Goal: Participate in discussion

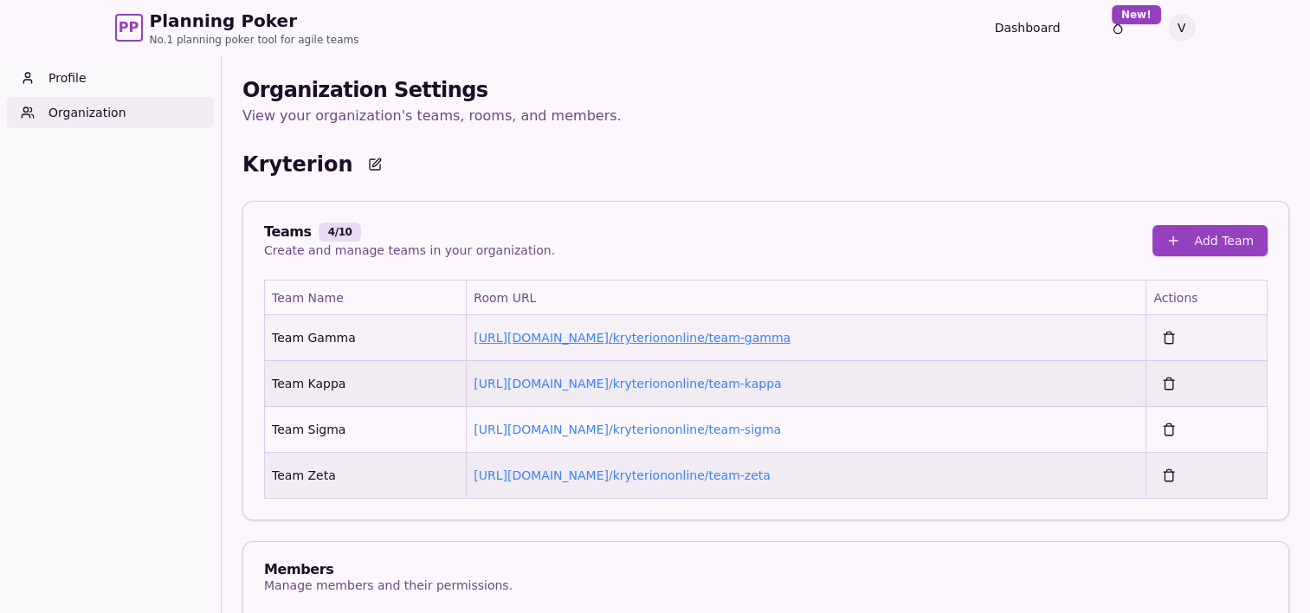
click at [738, 338] on link "https://planning-poker.com / kryteriononline/team-gamma" at bounding box center [632, 338] width 317 height 14
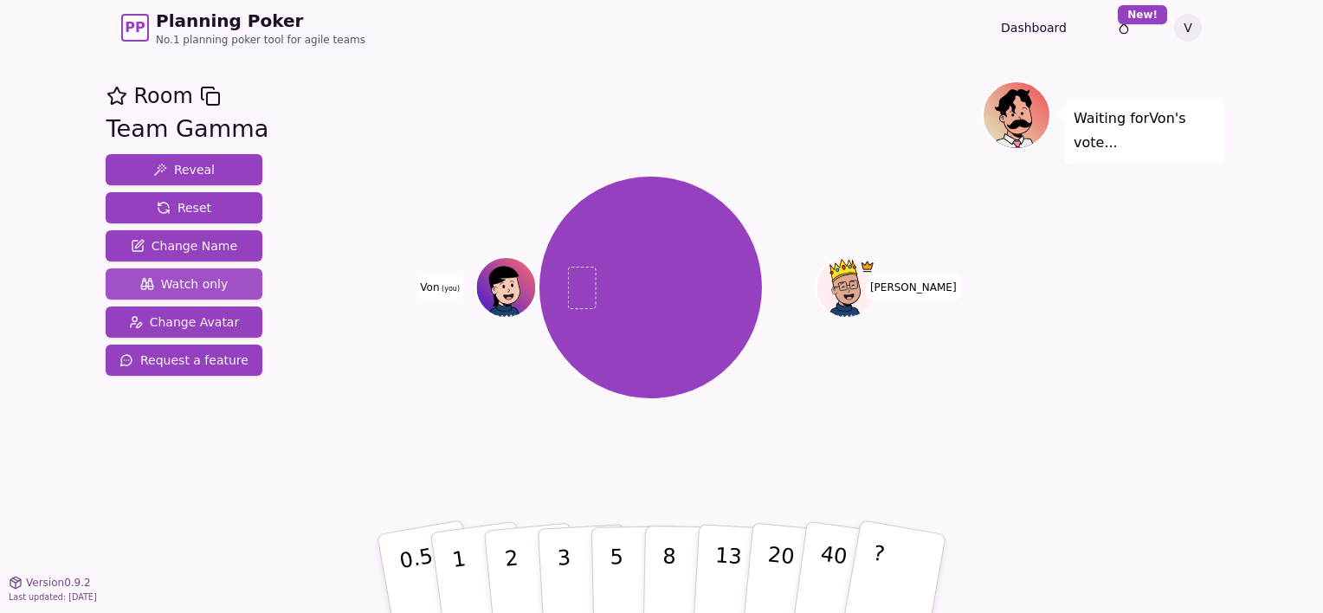
click at [209, 279] on span "Watch only" at bounding box center [184, 283] width 88 height 17
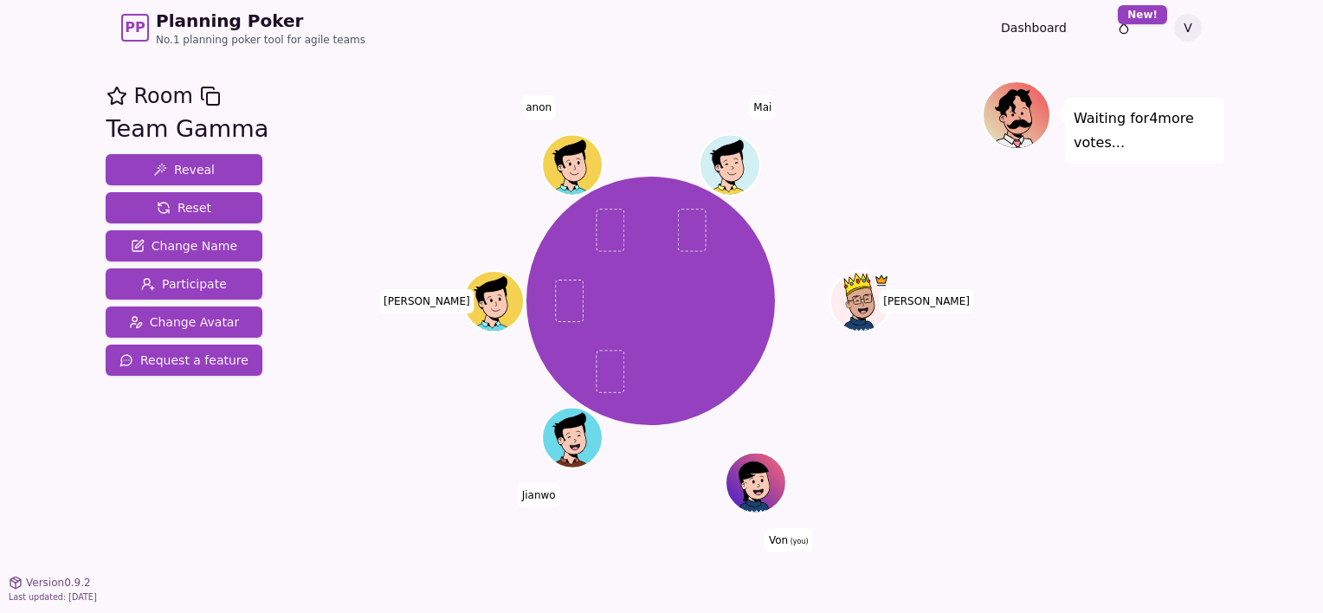
click at [541, 111] on span "anon" at bounding box center [538, 107] width 35 height 24
click at [526, 108] on span "anon" at bounding box center [538, 107] width 35 height 24
click at [535, 106] on span "anon" at bounding box center [538, 107] width 35 height 24
click at [1086, 325] on div "Waiting for 4 more votes..." at bounding box center [1103, 319] width 242 height 476
click at [751, 499] on div at bounding box center [757, 500] width 59 height 53
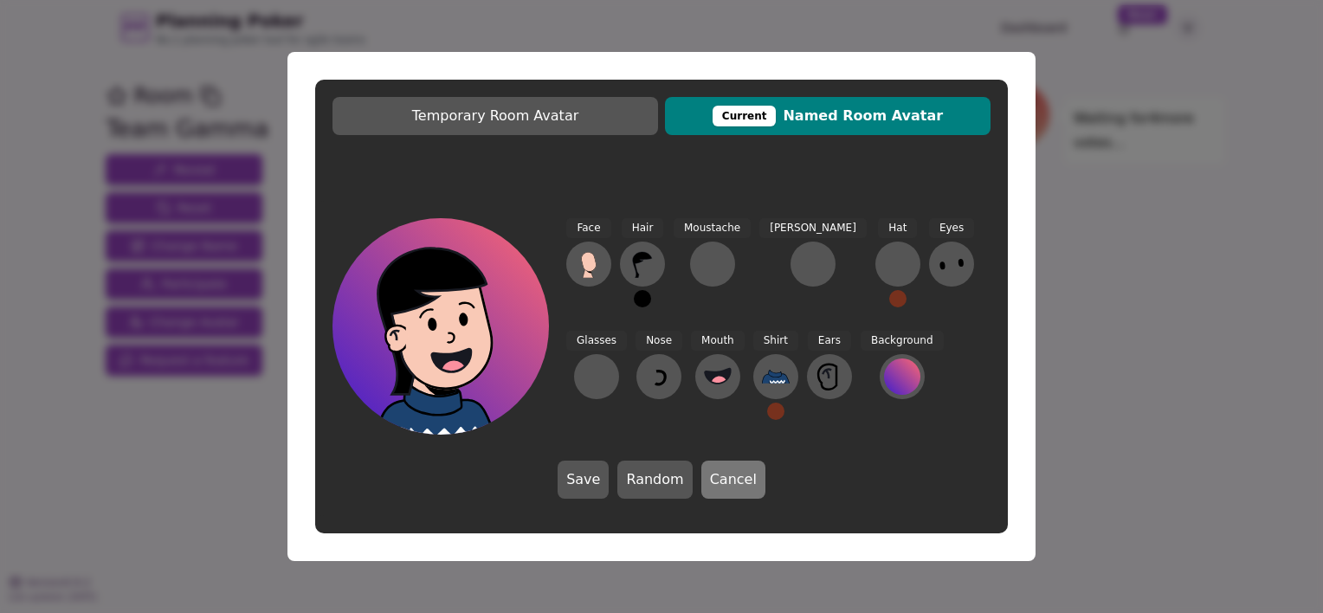
click at [742, 480] on button "Cancel" at bounding box center [733, 480] width 64 height 38
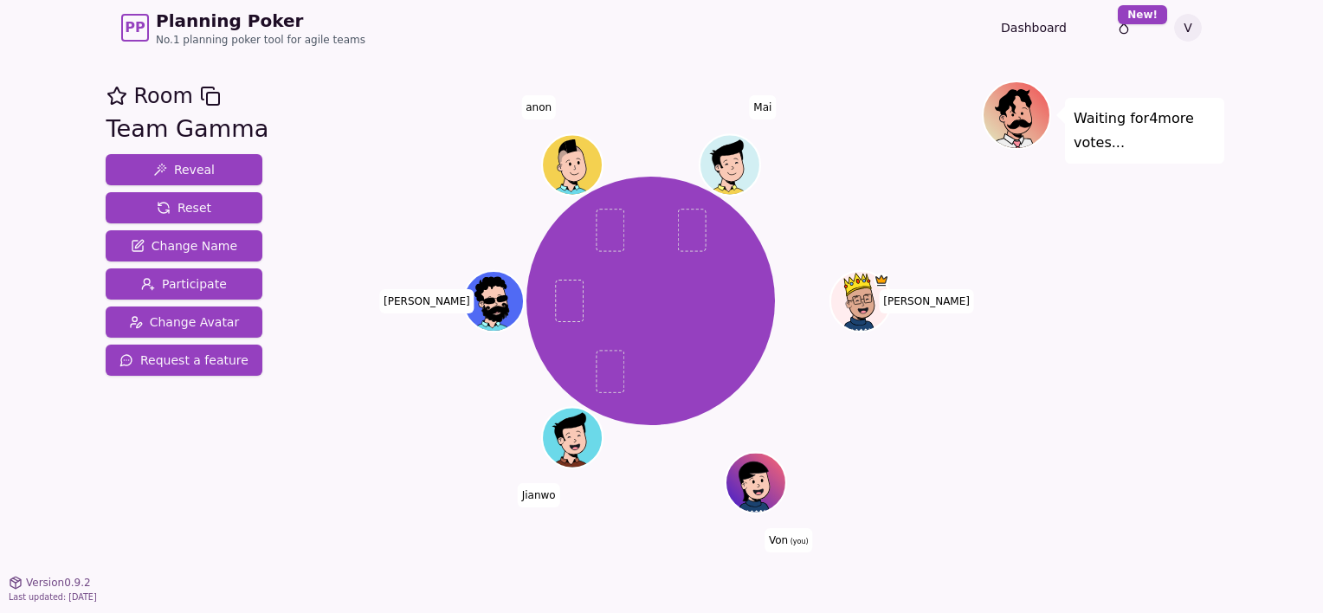
click at [783, 539] on span "Von (you)" at bounding box center [788, 539] width 48 height 24
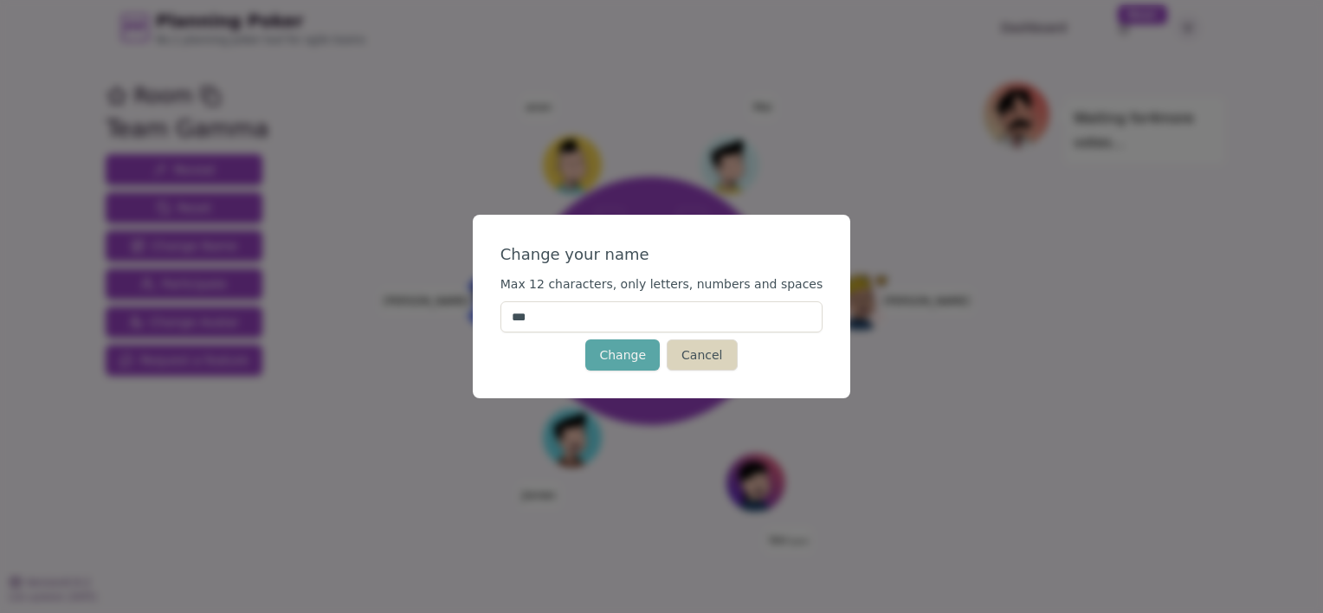
click at [703, 358] on button "Cancel" at bounding box center [702, 354] width 70 height 31
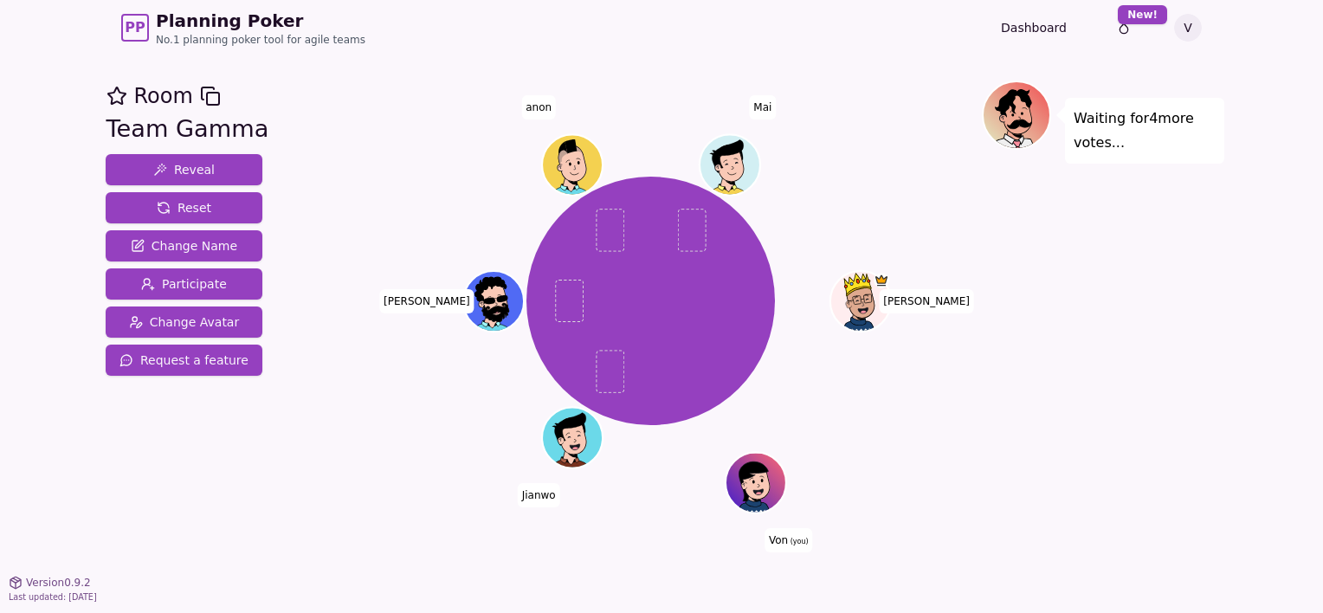
click at [538, 104] on span "anon" at bounding box center [538, 107] width 35 height 24
click at [945, 493] on div "Ken Von (you) Jianwo Glenn anon Mai" at bounding box center [650, 319] width 662 height 476
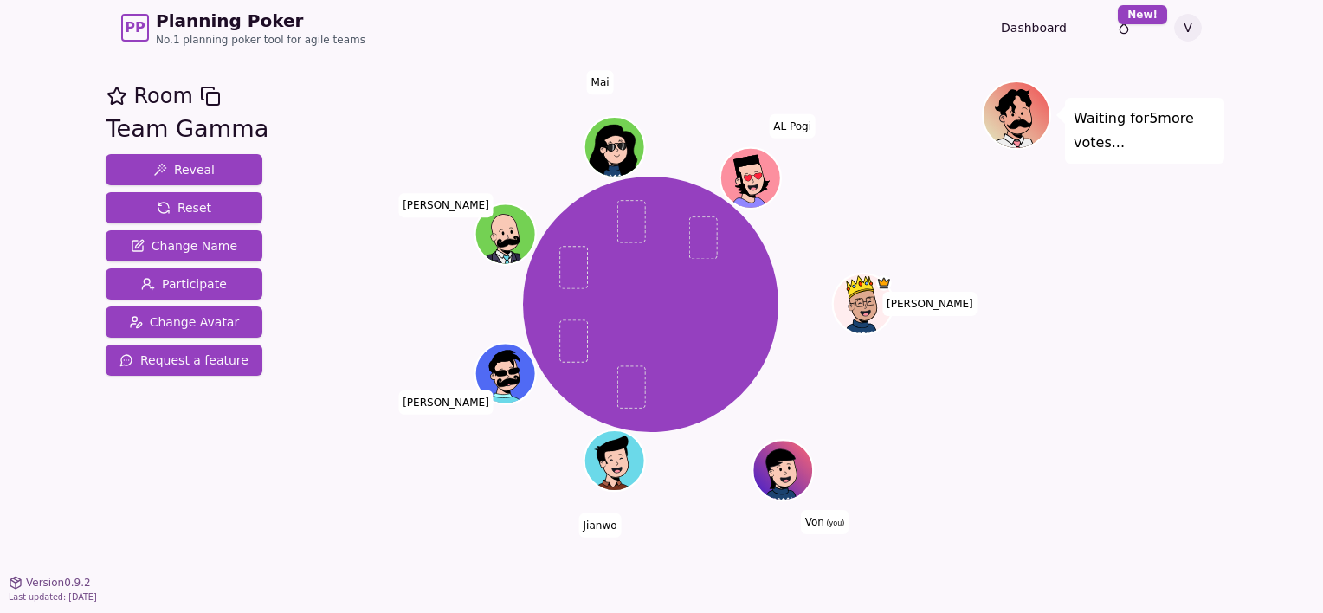
click at [1129, 424] on div "Waiting for 5 more votes..." at bounding box center [1103, 319] width 242 height 476
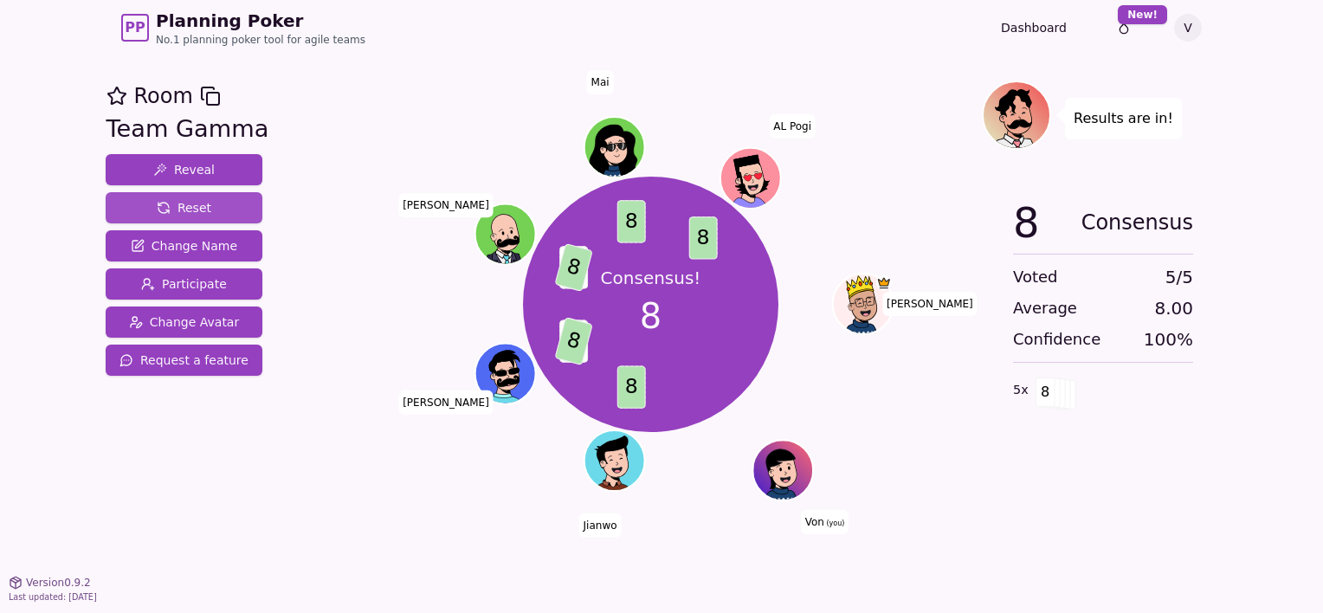
click at [201, 204] on span "Reset" at bounding box center [184, 207] width 55 height 17
click at [143, 209] on button "Reset" at bounding box center [184, 207] width 157 height 31
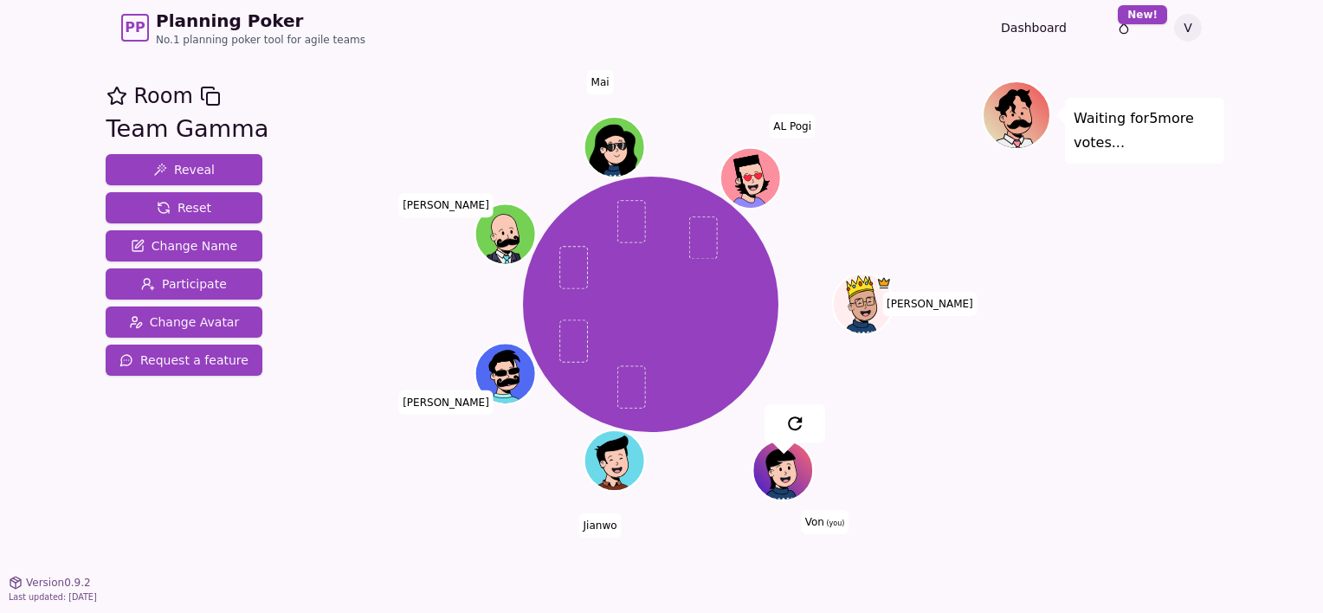
click at [346, 315] on div "Ken Von (you) Jianwo Glenn Kevin Mai AL Pogi" at bounding box center [650, 304] width 662 height 385
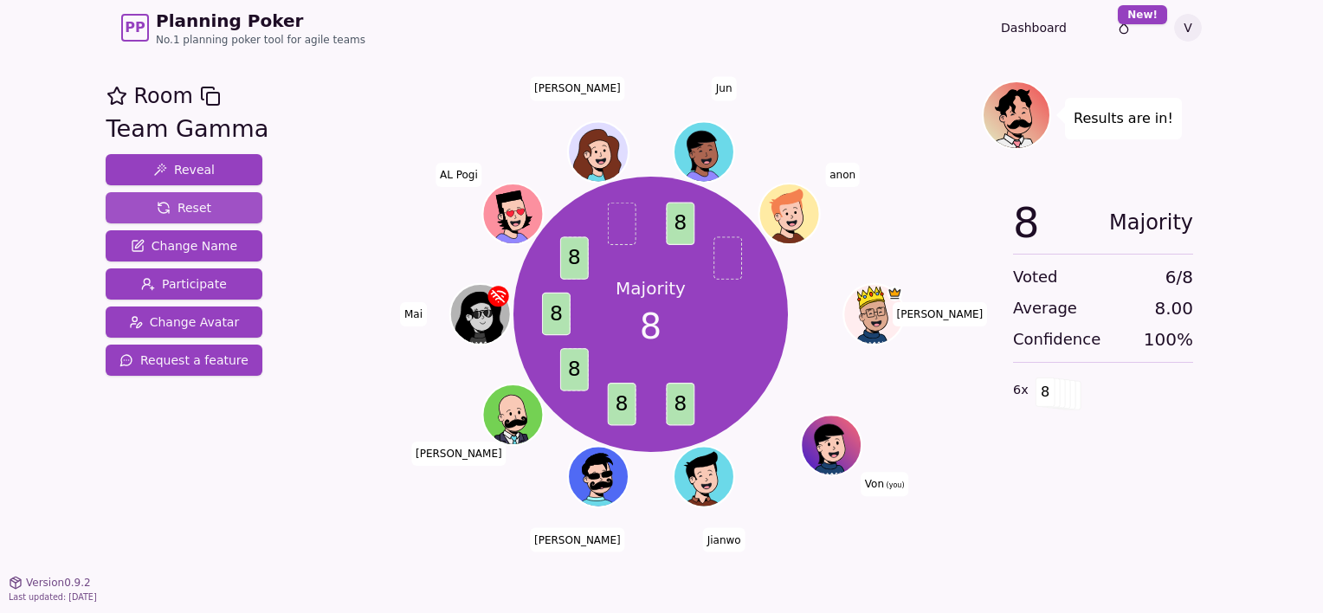
click at [194, 205] on span "Reset" at bounding box center [184, 207] width 55 height 17
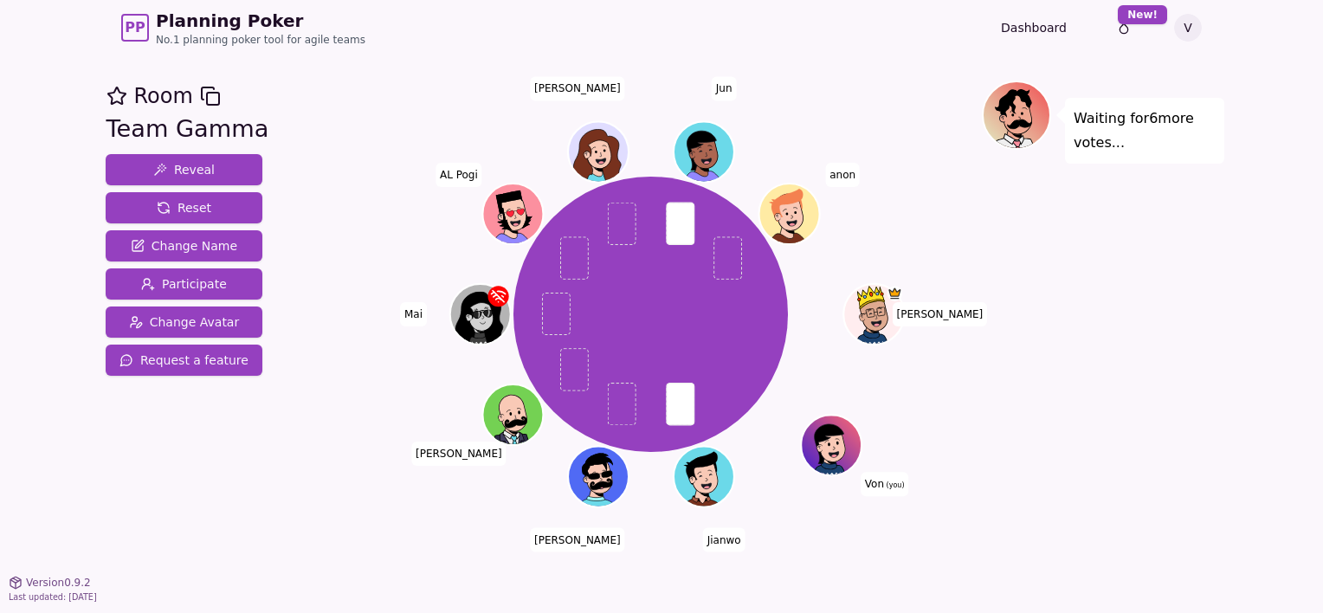
click at [409, 312] on span "Mai" at bounding box center [413, 314] width 27 height 24
drag, startPoint x: 476, startPoint y: 316, endPoint x: 435, endPoint y: 320, distance: 40.9
click at [435, 320] on div "Ken Von (you) Jianwo Glenn Kevin Mai AL Pogi Jay Jun anon" at bounding box center [650, 314] width 662 height 405
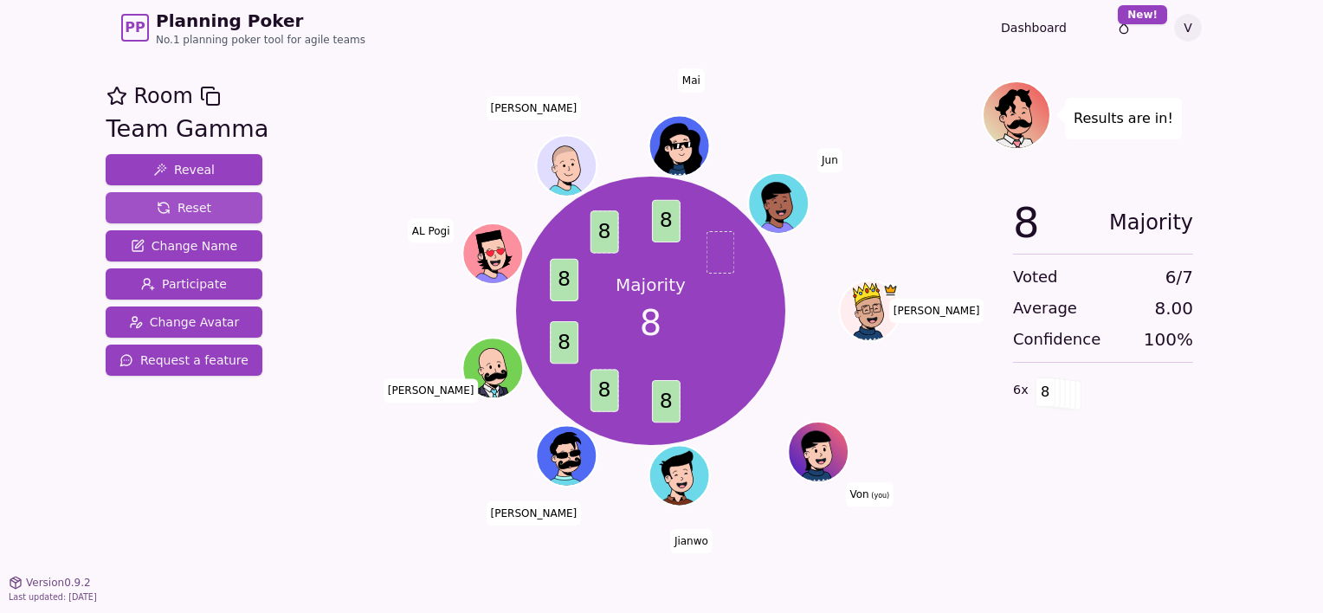
click at [210, 201] on button "Reset" at bounding box center [184, 207] width 157 height 31
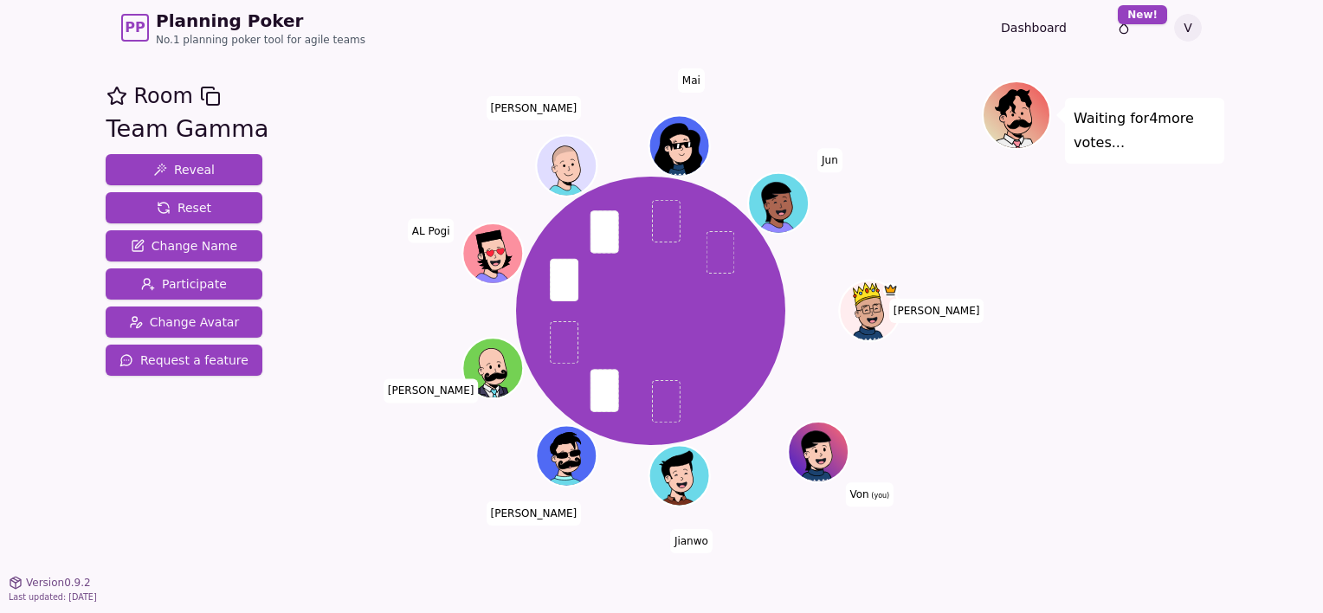
click at [1079, 354] on div "Waiting for 4 more votes..." at bounding box center [1103, 319] width 242 height 476
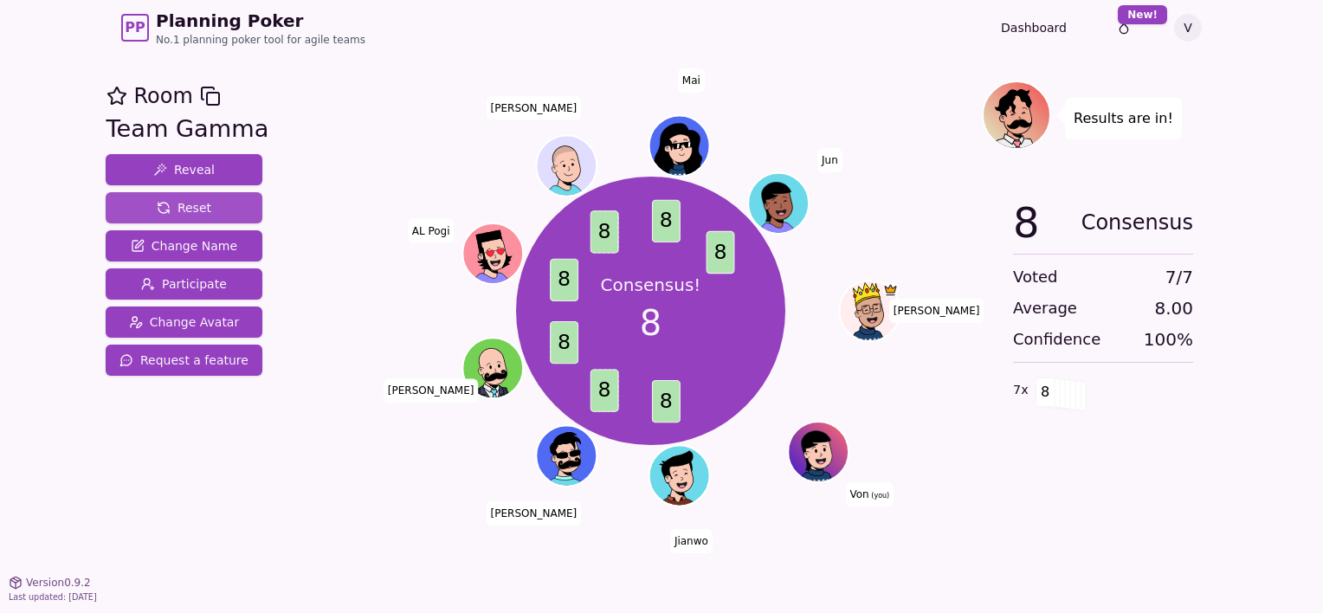
click at [201, 213] on span "Reset" at bounding box center [184, 207] width 55 height 17
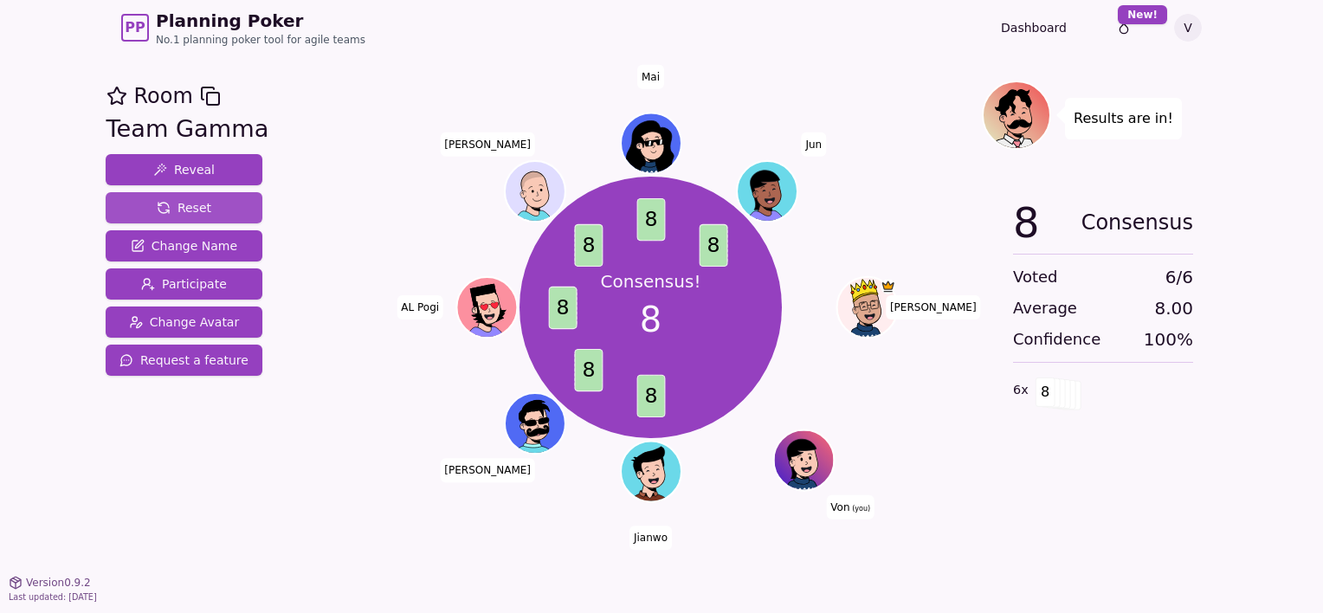
click at [145, 205] on button "Reset" at bounding box center [184, 207] width 157 height 31
click at [219, 202] on button "Reset" at bounding box center [184, 207] width 157 height 31
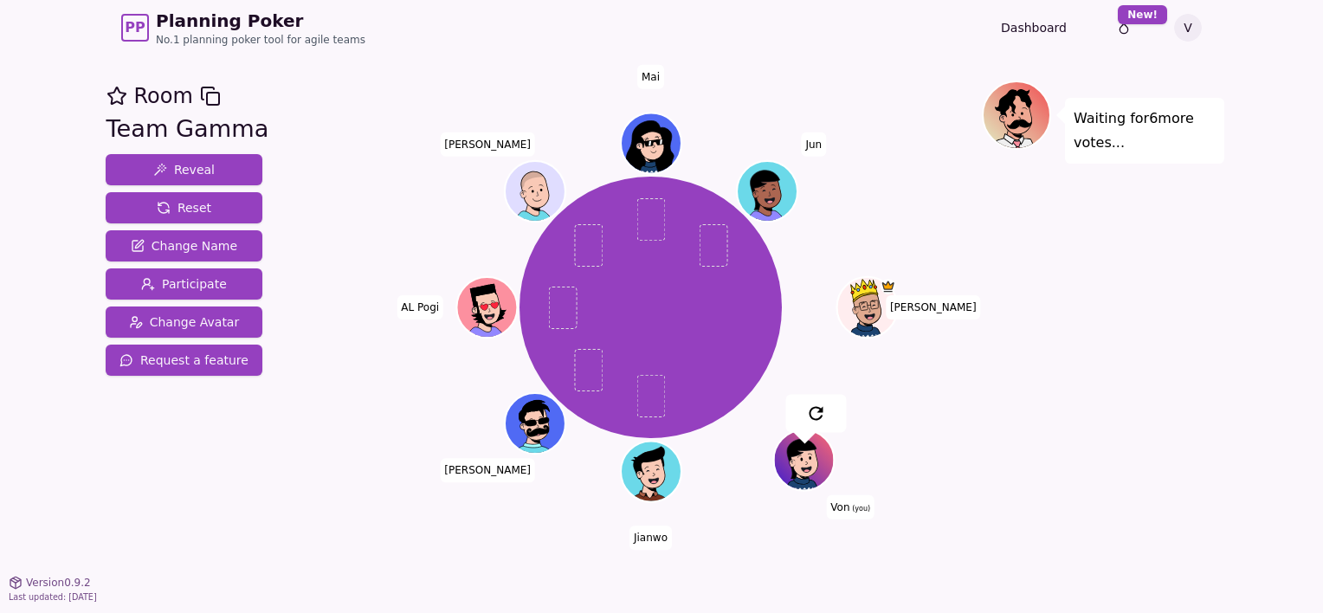
click at [357, 409] on div "Ken Von (you) Jianwo Glenn AL Pogi Jay Mai Jun" at bounding box center [650, 307] width 662 height 391
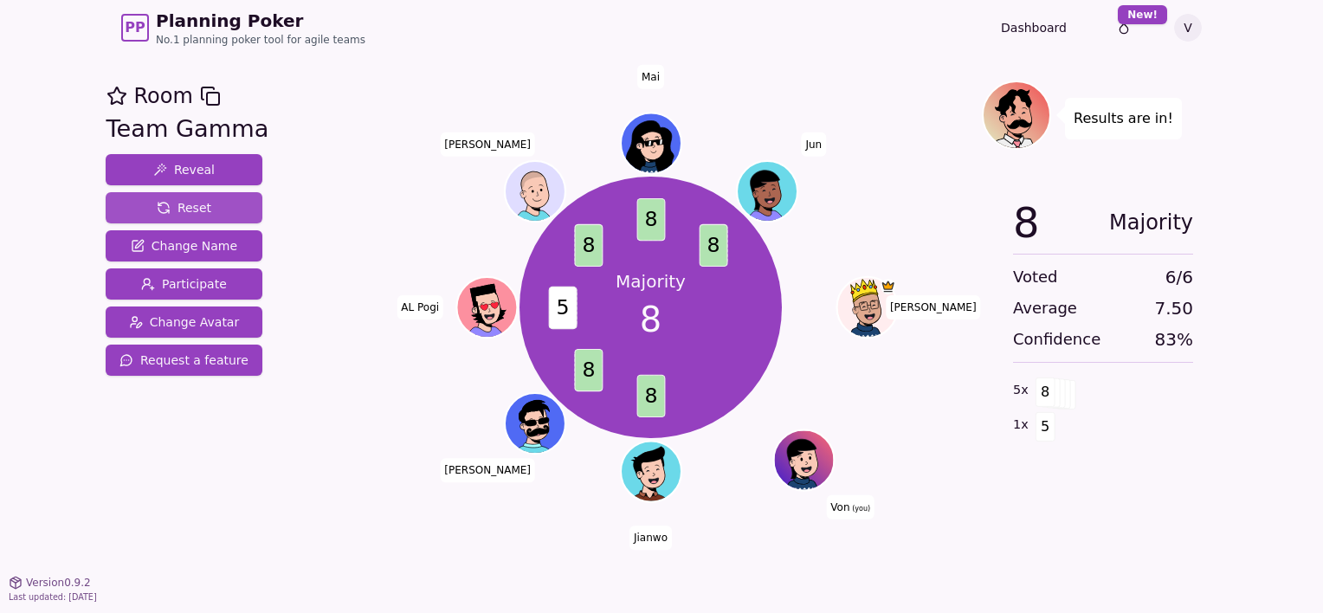
click at [226, 208] on button "Reset" at bounding box center [184, 207] width 157 height 31
click at [201, 206] on span "Reset" at bounding box center [184, 207] width 55 height 17
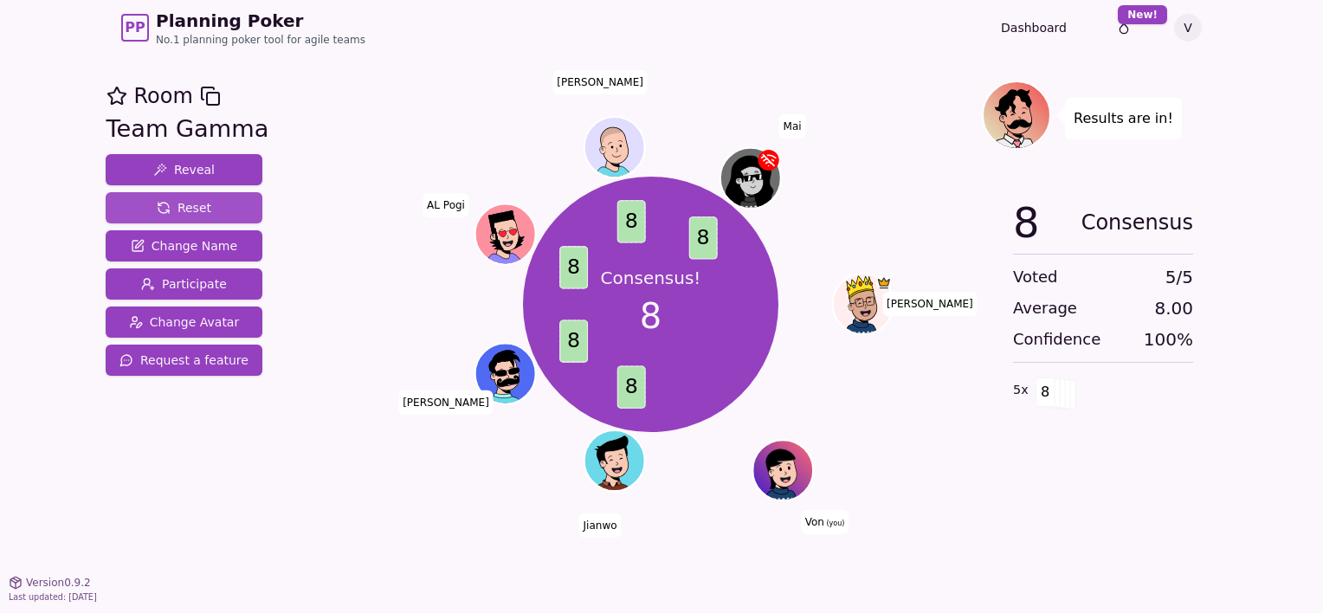
click at [175, 209] on span "Reset" at bounding box center [184, 207] width 55 height 17
